Goal: Transaction & Acquisition: Purchase product/service

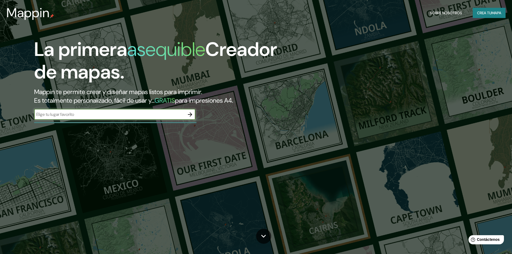
click at [153, 112] on input "text" at bounding box center [109, 114] width 151 height 6
type input "MEXICALI"
click at [188, 115] on icon "button" at bounding box center [190, 114] width 6 height 6
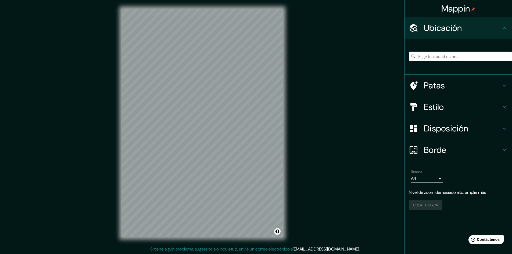
click at [295, 164] on div "Mappin Ubicación Patas Estilo Disposición Borde Elige un borde. Consejo : puede…" at bounding box center [256, 127] width 512 height 255
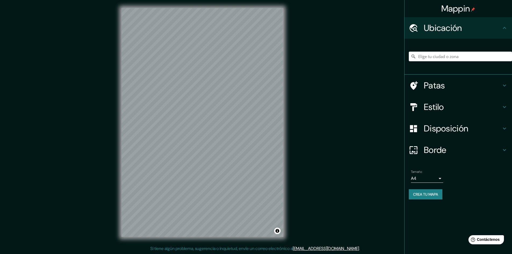
click at [447, 115] on div "Estilo" at bounding box center [459, 107] width 108 height 22
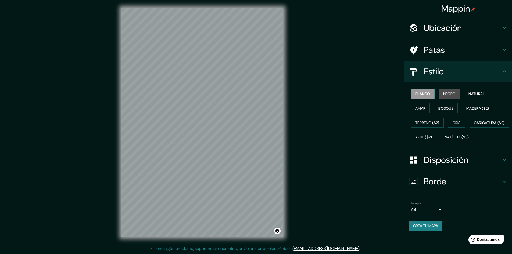
click at [450, 93] on font "Negro" at bounding box center [450, 93] width 13 height 5
click at [476, 94] on font "Natural" at bounding box center [477, 93] width 16 height 5
click at [415, 108] on button "Amar" at bounding box center [420, 108] width 19 height 10
click at [445, 111] on font "Bosque" at bounding box center [446, 108] width 15 height 7
click at [488, 111] on font "Madera ($2)" at bounding box center [478, 108] width 23 height 7
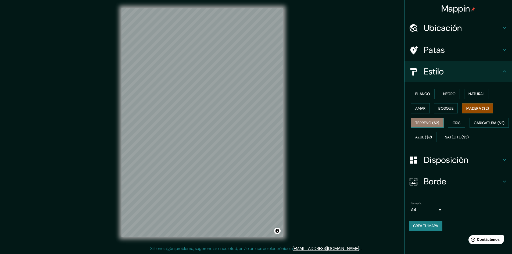
click at [426, 125] on font "Terreno ($2)" at bounding box center [428, 123] width 24 height 5
click at [461, 123] on font "Gris" at bounding box center [457, 123] width 8 height 5
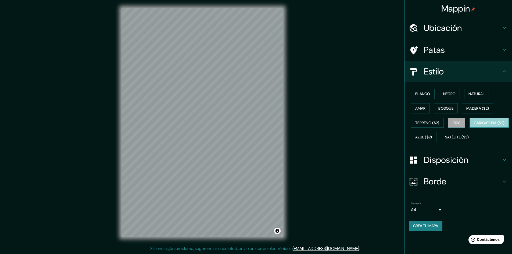
click at [474, 125] on font "Caricatura ($2)" at bounding box center [489, 123] width 31 height 5
click at [433, 135] on font "Azul ($2)" at bounding box center [424, 137] width 17 height 7
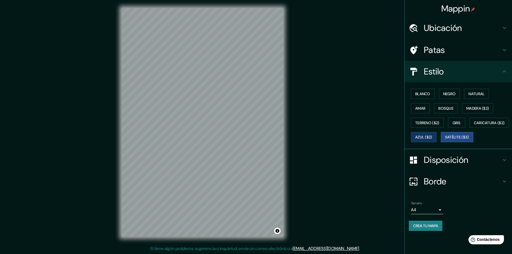
click at [445, 141] on font "Satélite ($3)" at bounding box center [457, 137] width 24 height 7
click at [416, 93] on font "Blanco" at bounding box center [423, 93] width 15 height 5
click at [446, 34] on div "Ubicación" at bounding box center [459, 28] width 108 height 22
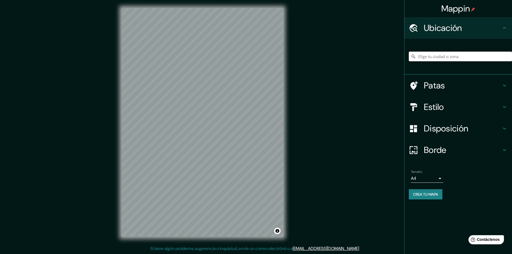
click at [447, 33] on font "Ubicación" at bounding box center [443, 27] width 38 height 11
click at [448, 80] on h4 "Patas" at bounding box center [462, 85] width 77 height 11
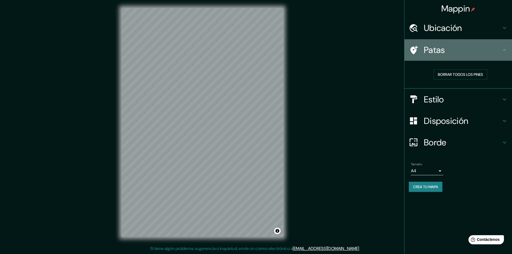
click at [453, 58] on div "Patas" at bounding box center [459, 50] width 108 height 22
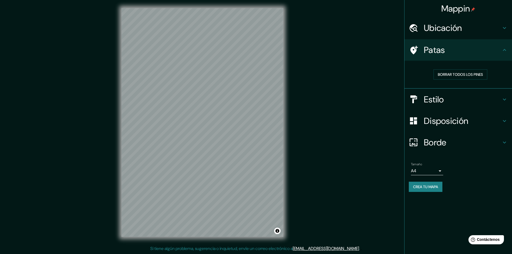
click at [454, 137] on div "Borde" at bounding box center [459, 143] width 108 height 22
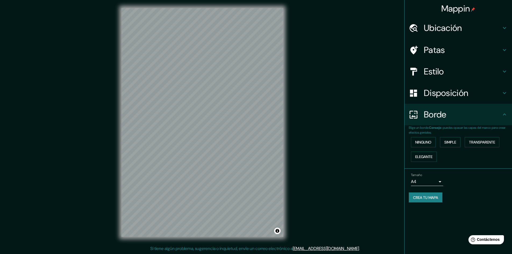
click at [464, 96] on font "Disposición" at bounding box center [446, 92] width 44 height 11
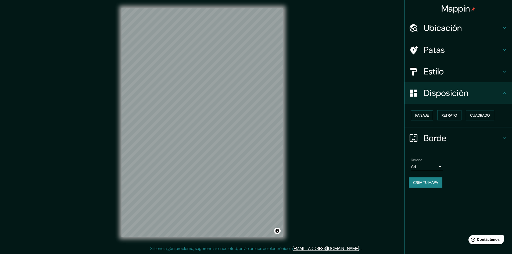
click at [429, 115] on font "Paisaje" at bounding box center [422, 115] width 13 height 5
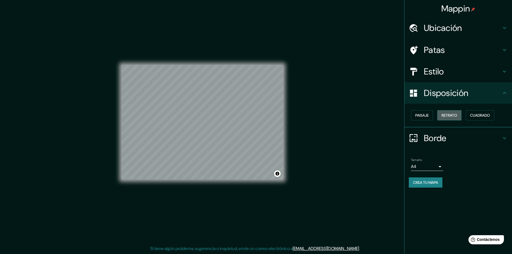
click at [444, 114] on font "Retrato" at bounding box center [450, 115] width 16 height 5
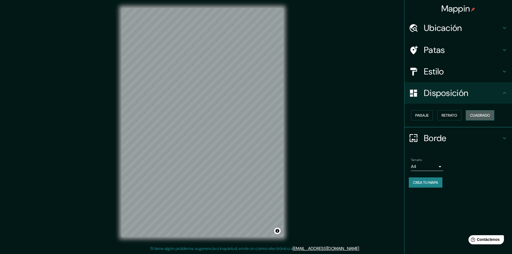
click at [472, 110] on button "Cuadrado" at bounding box center [480, 115] width 29 height 10
